Goal: Find specific page/section: Find specific page/section

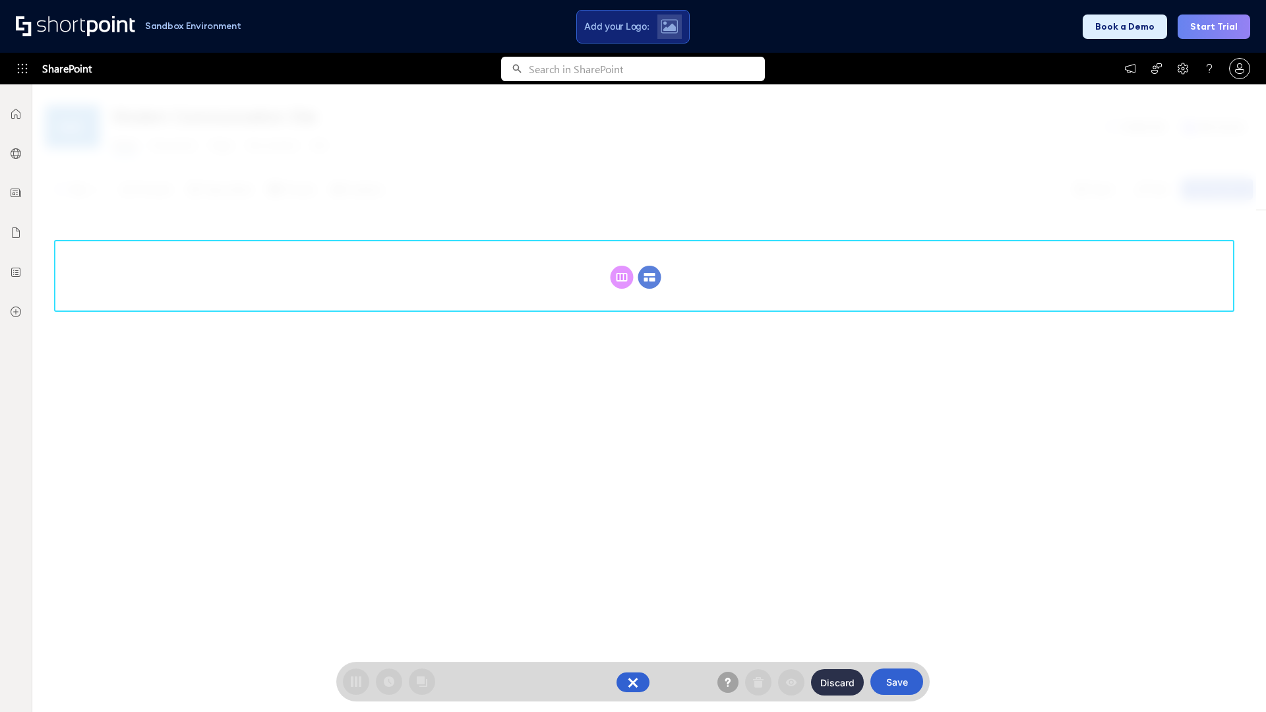
scroll to position [181, 0]
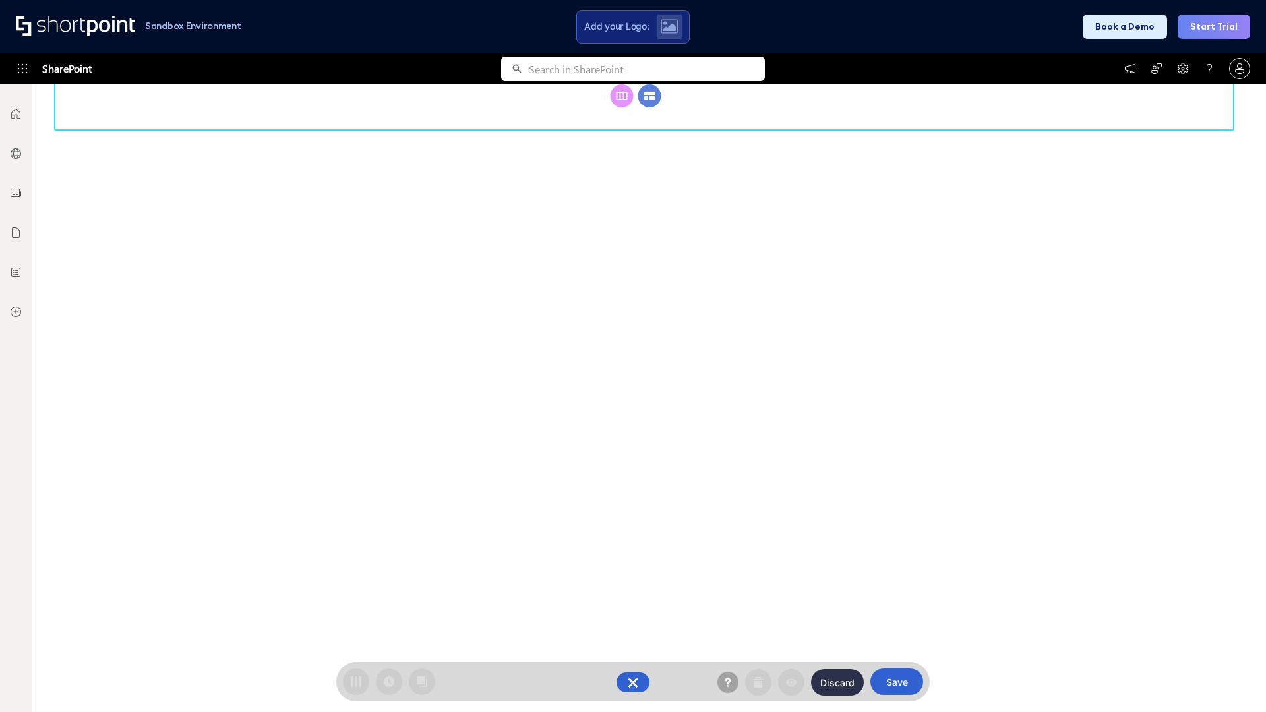
click at [649, 107] on circle at bounding box center [649, 95] width 23 height 23
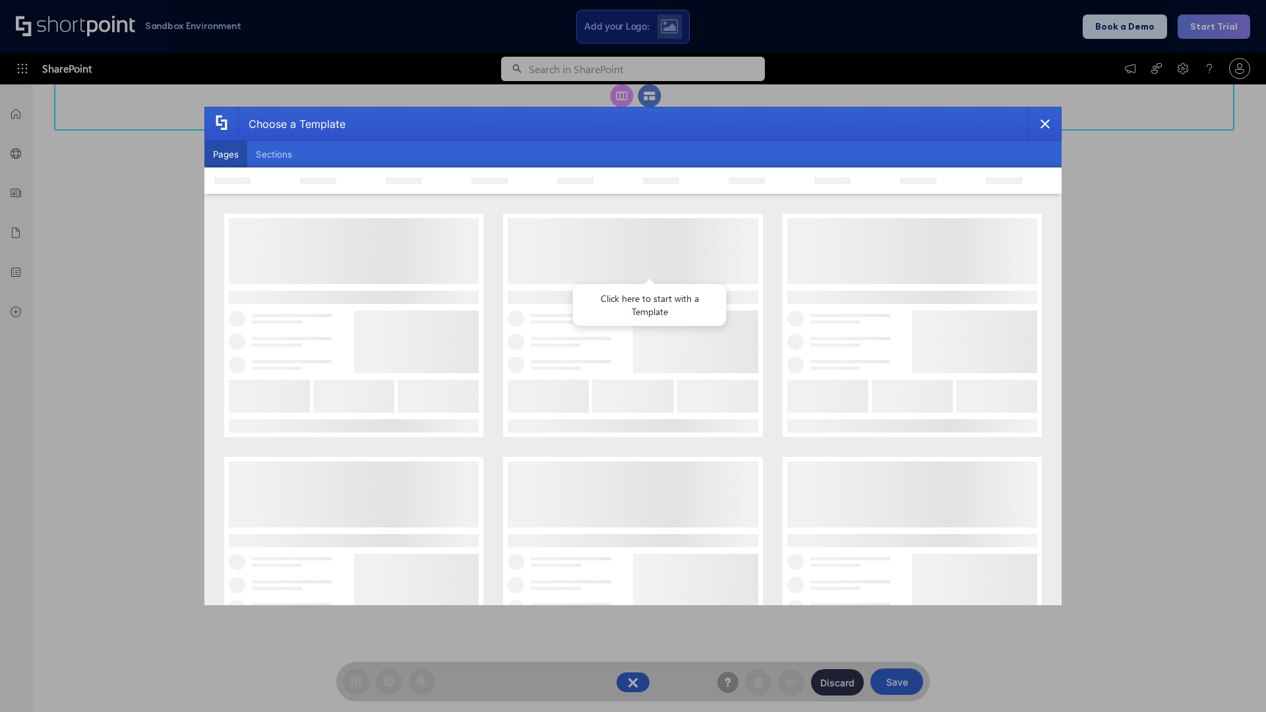
scroll to position [0, 0]
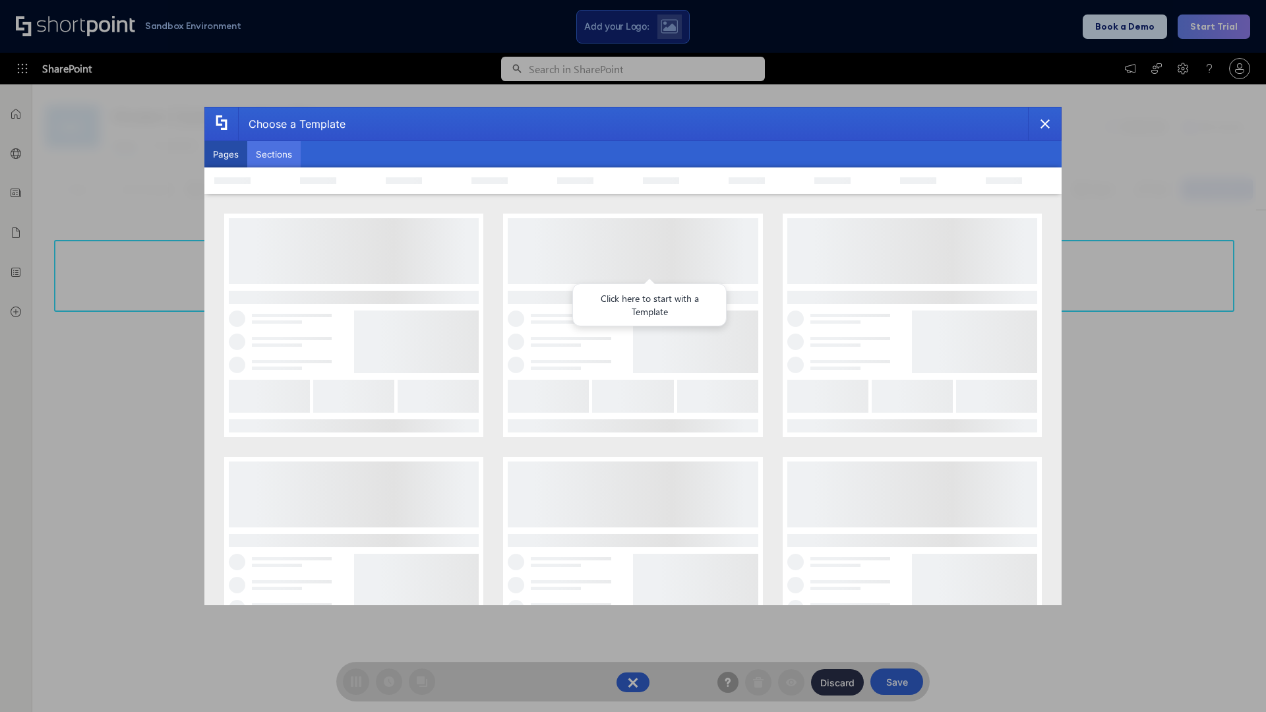
click at [274, 154] on button "Sections" at bounding box center [273, 154] width 53 height 26
type input "Employee Spotlight 2"
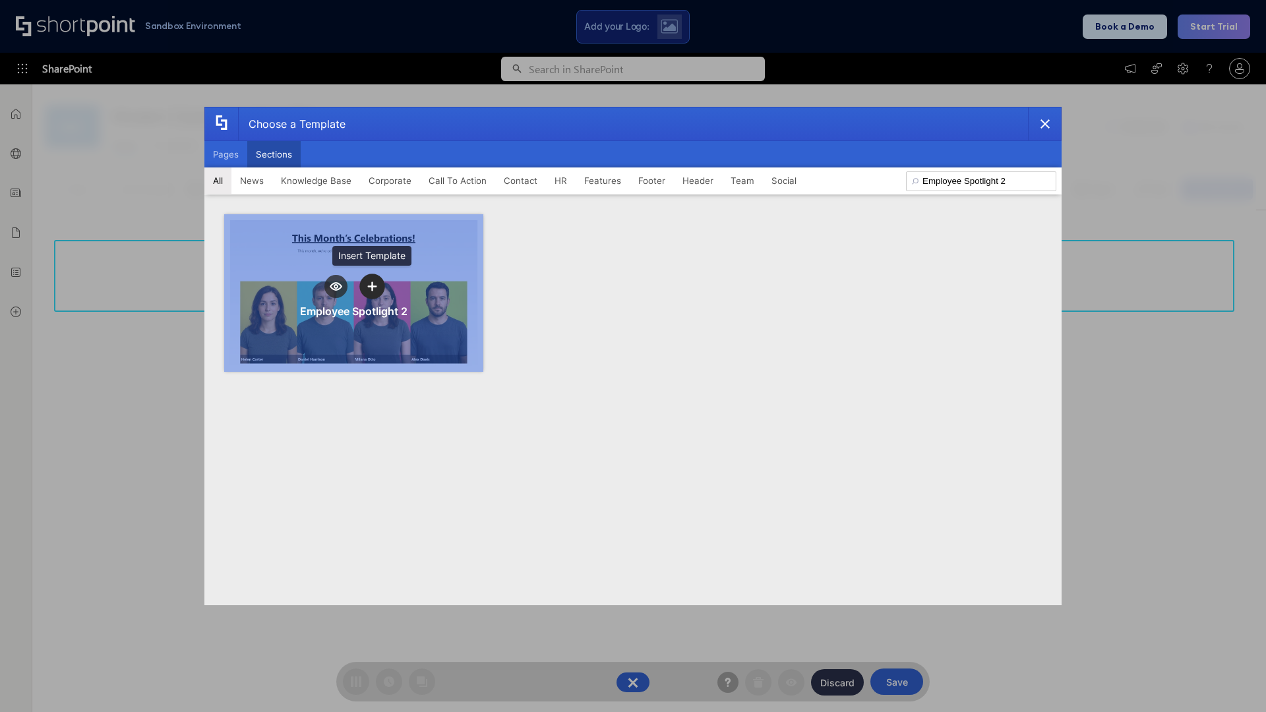
click at [372, 286] on icon "template selector" at bounding box center [371, 285] width 9 height 9
